Goal: Register for event/course

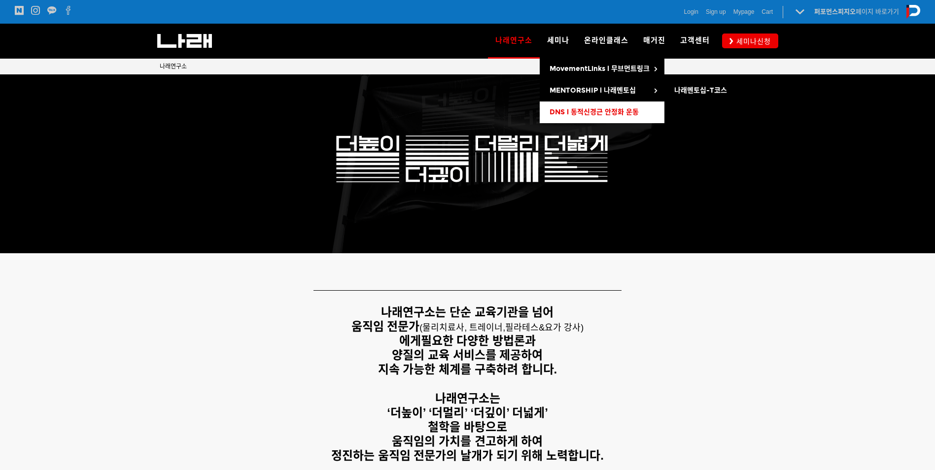
click at [578, 113] on span "DNS l 동적신경근 안정화 운동" at bounding box center [594, 112] width 89 height 8
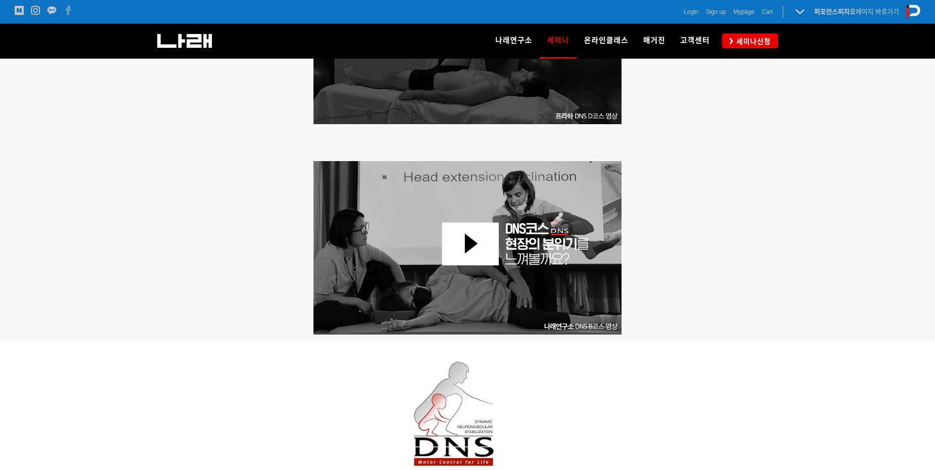
scroll to position [592, 0]
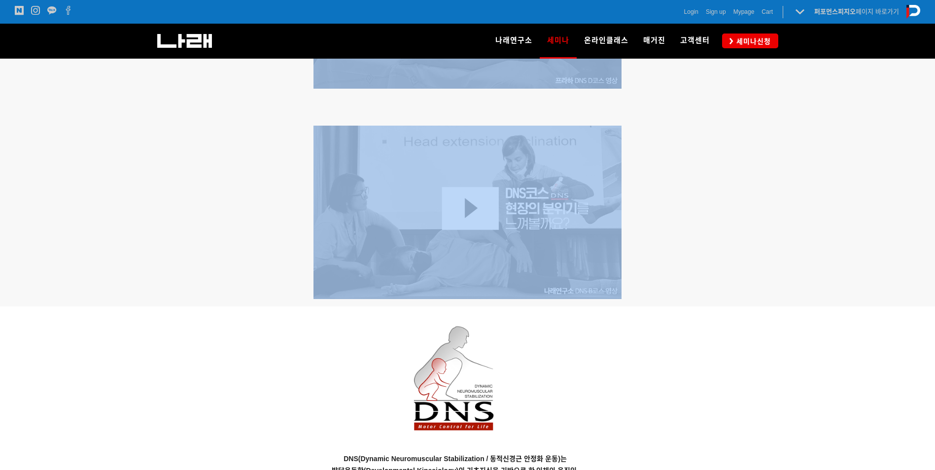
drag, startPoint x: 934, startPoint y: 209, endPoint x: 940, endPoint y: 261, distance: 52.6
drag, startPoint x: 940, startPoint y: 261, endPoint x: 867, endPoint y: 199, distance: 95.8
click at [867, 199] on div at bounding box center [467, 100] width 935 height 414
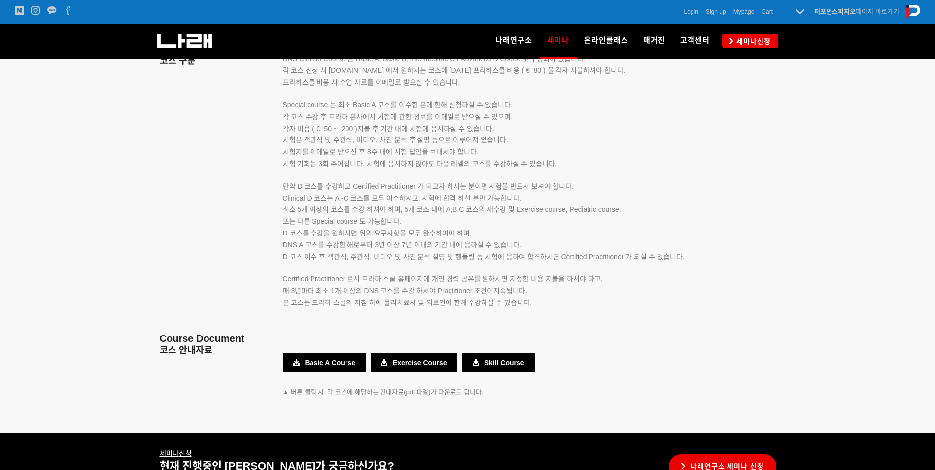
scroll to position [1759, 0]
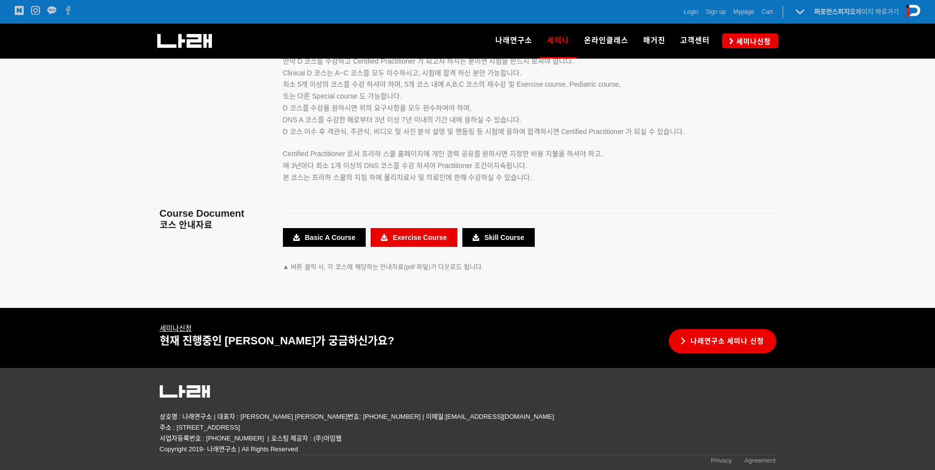
click at [419, 238] on link "Exercise Course" at bounding box center [414, 237] width 87 height 19
click at [723, 249] on div "Basic A Course Exercise Course Skill Course" at bounding box center [530, 238] width 508 height 34
drag, startPoint x: 854, startPoint y: 197, endPoint x: 942, endPoint y: 349, distance: 175.6
click at [854, 199] on div at bounding box center [467, 40] width 935 height 535
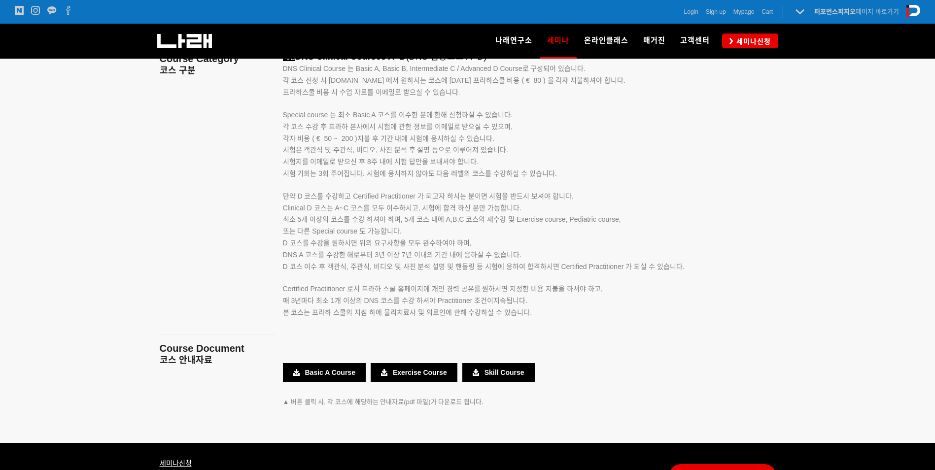
scroll to position [1759, 0]
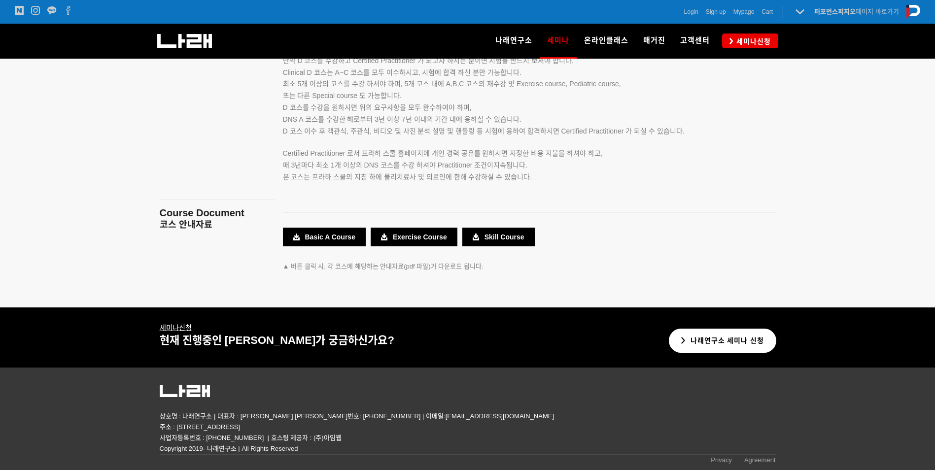
click at [742, 344] on link "나래연구소 세미나 신청" at bounding box center [723, 341] width 108 height 24
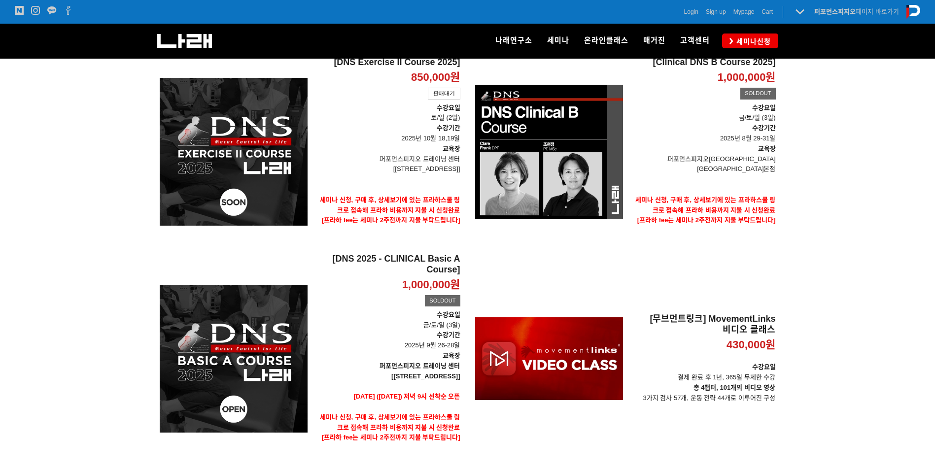
scroll to position [6, 0]
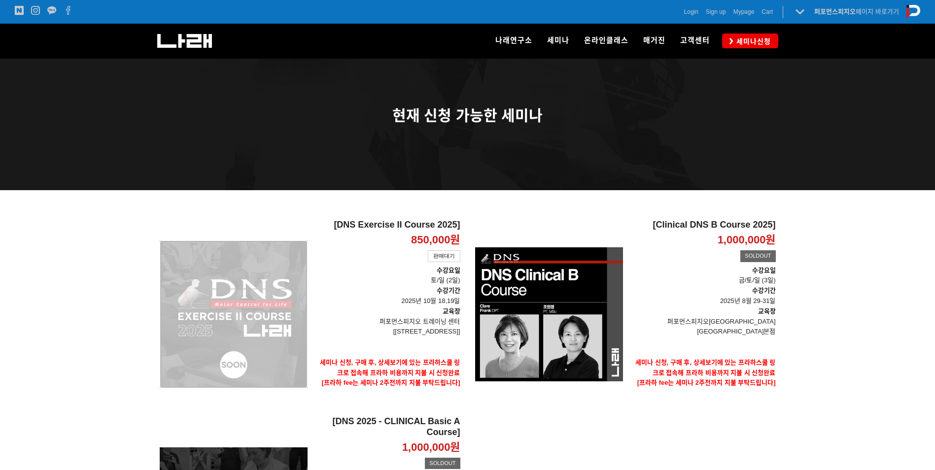
click at [269, 330] on div "[DNS Exercise II Course 2025] 850,000원 TIME SALE 판매대기" at bounding box center [234, 314] width 148 height 189
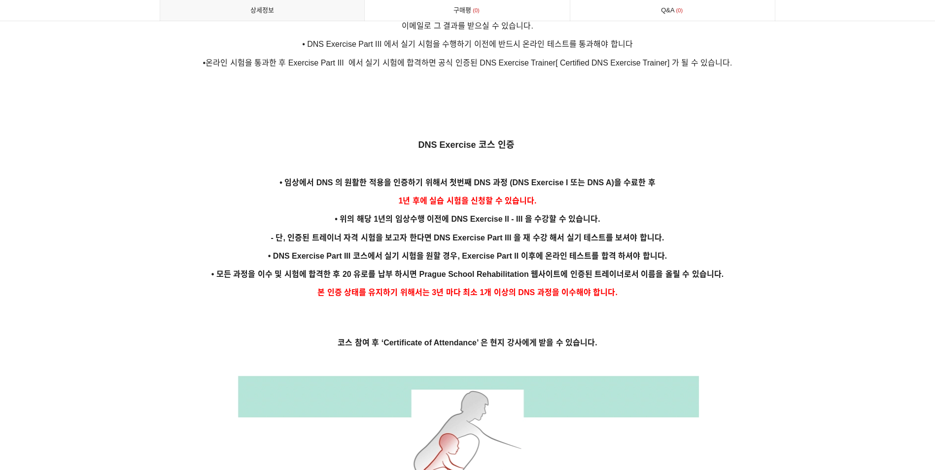
scroll to position [448, 0]
